Goal: Task Accomplishment & Management: Complete application form

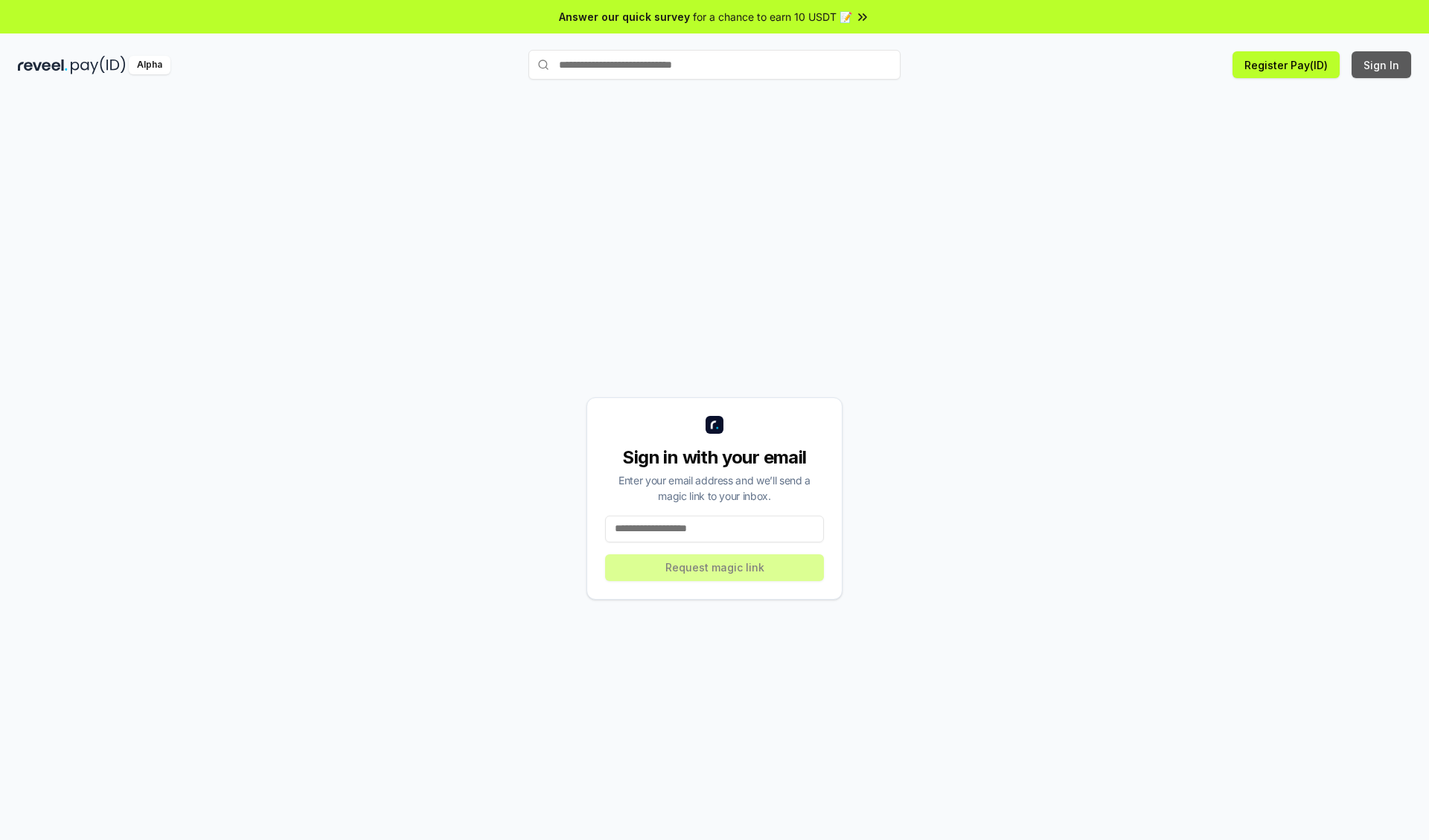
click at [1382, 65] on button "Sign In" at bounding box center [1382, 64] width 60 height 26
type input "**********"
click at [715, 567] on button "Request magic link" at bounding box center [714, 567] width 219 height 26
